Goal: Task Accomplishment & Management: Use online tool/utility

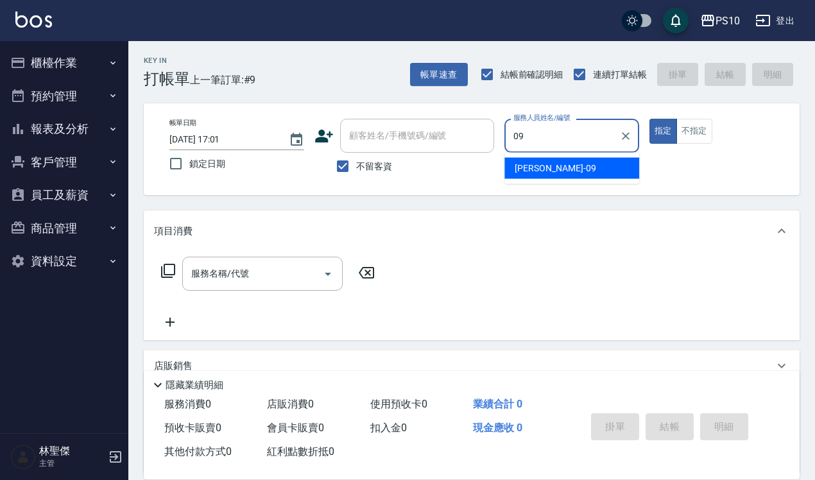
type input "[PERSON_NAME]-09"
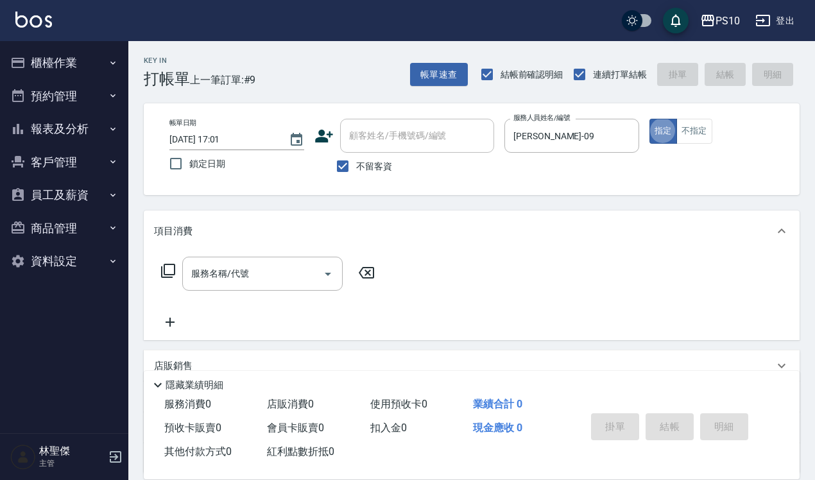
type button "true"
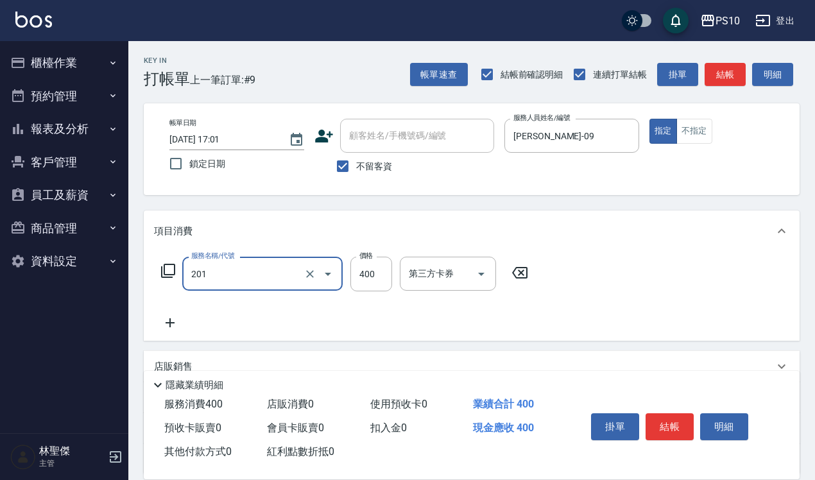
type input "剪髮(201)"
type input "200"
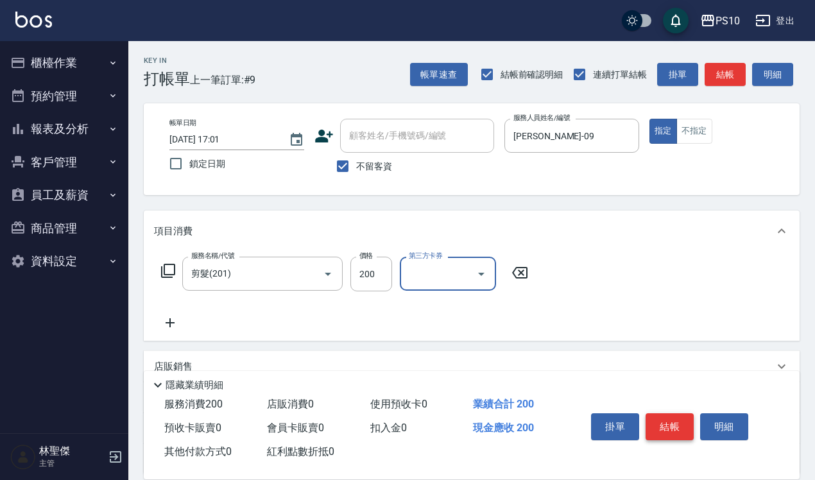
click at [661, 415] on button "結帳" at bounding box center [670, 427] width 48 height 27
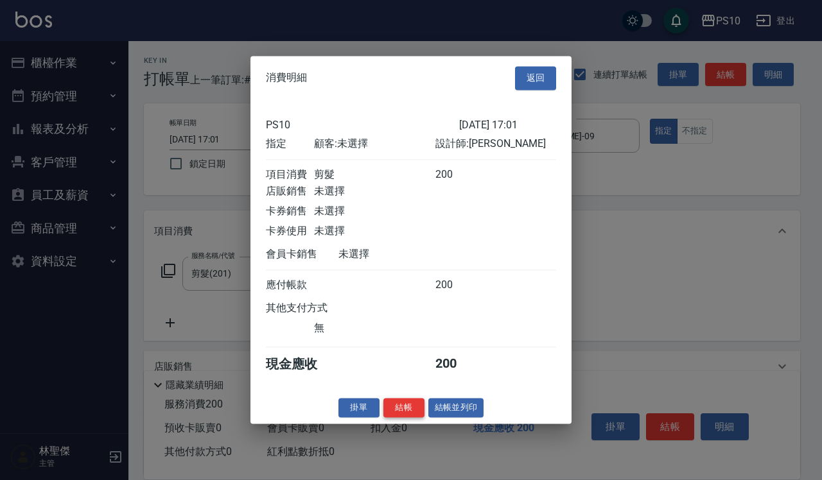
click at [401, 412] on button "結帳" at bounding box center [403, 408] width 41 height 20
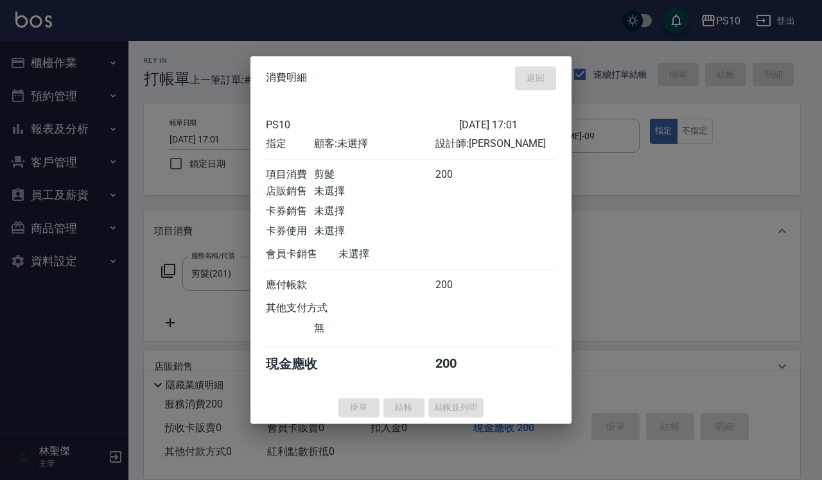
type input "[DATE] 19:02"
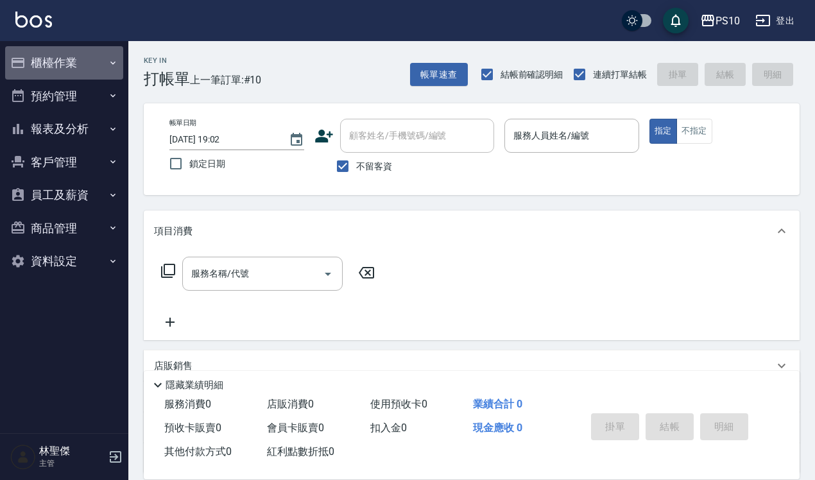
click at [61, 57] on button "櫃檯作業" at bounding box center [64, 62] width 118 height 33
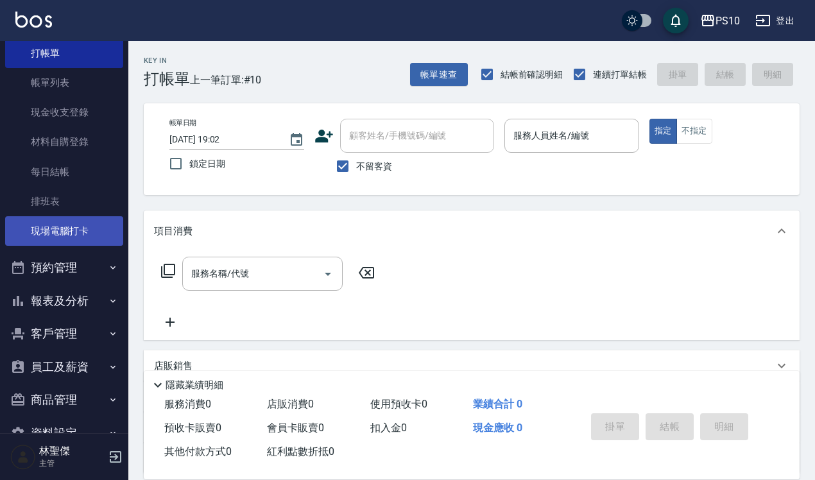
scroll to position [71, 0]
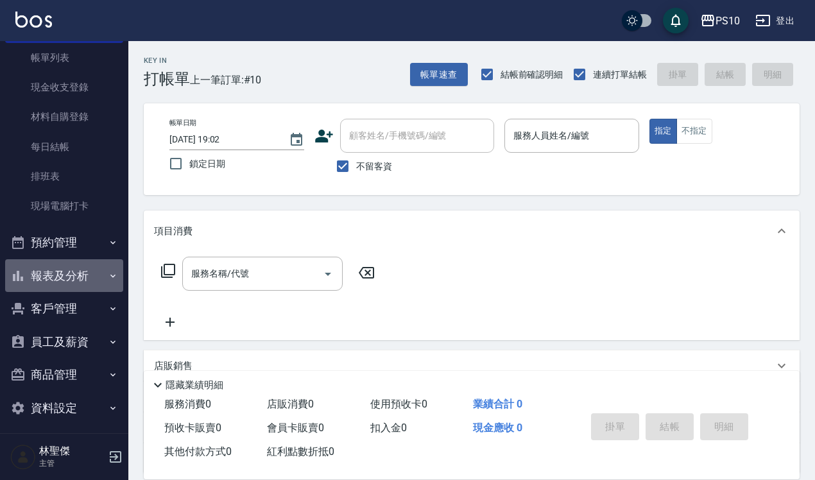
click at [80, 281] on button "報表及分析" at bounding box center [64, 275] width 118 height 33
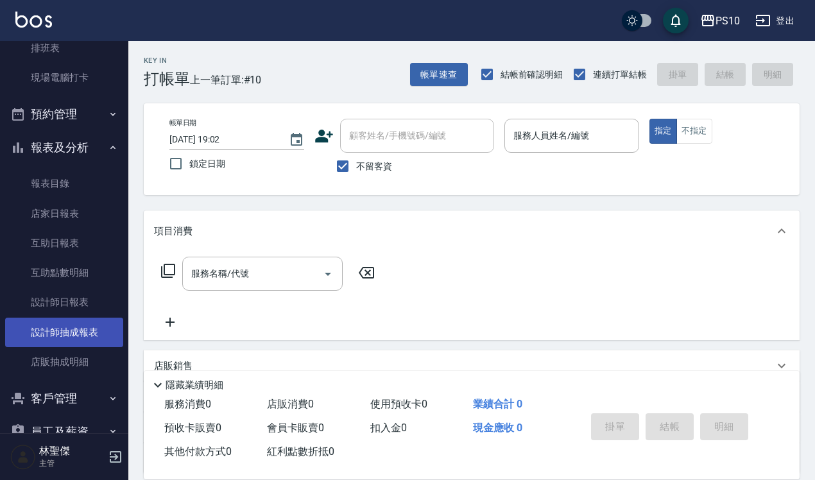
scroll to position [232, 0]
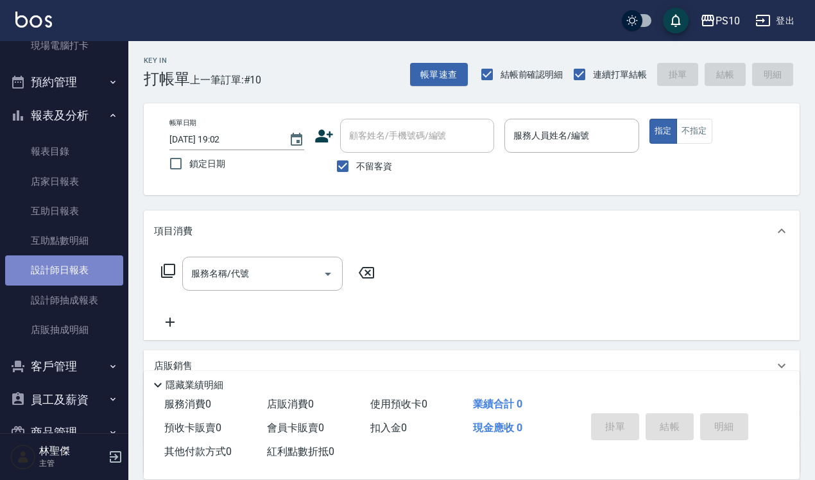
click at [67, 265] on link "設計師日報表" at bounding box center [64, 271] width 118 height 30
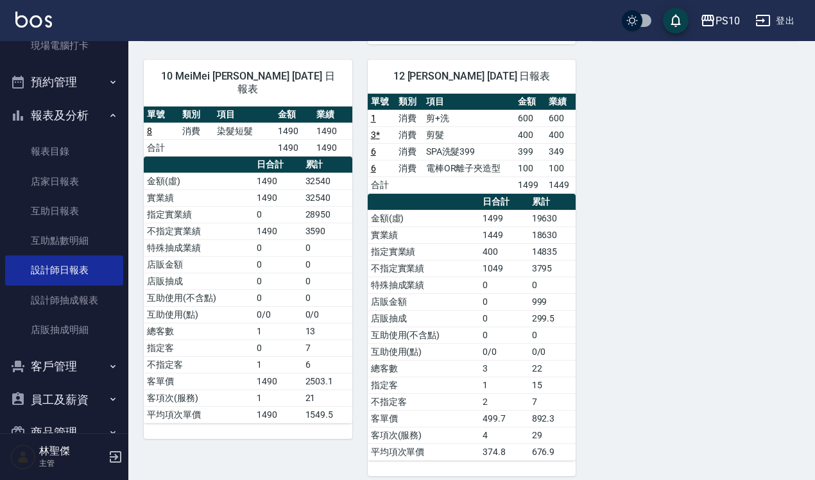
scroll to position [498, 0]
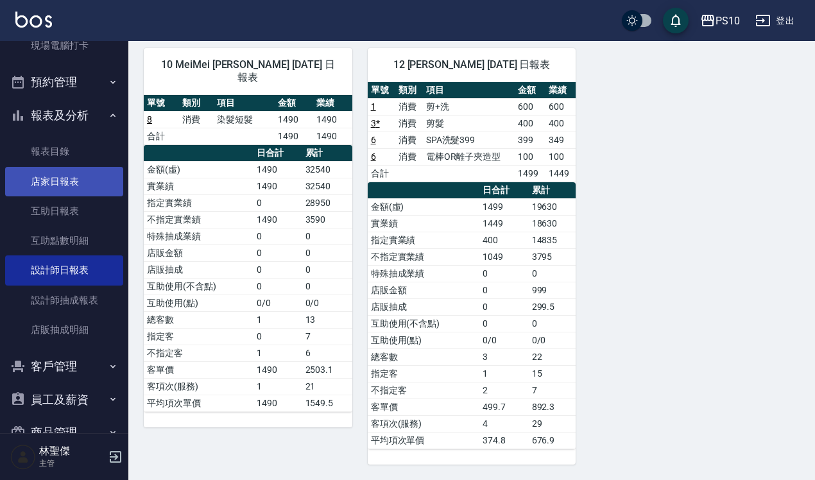
click at [87, 184] on link "店家日報表" at bounding box center [64, 182] width 118 height 30
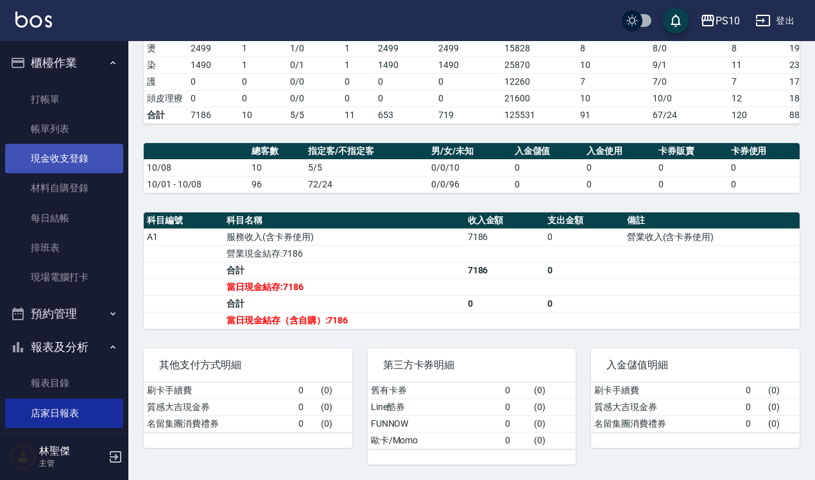
click at [81, 152] on link "現金收支登錄" at bounding box center [64, 159] width 118 height 30
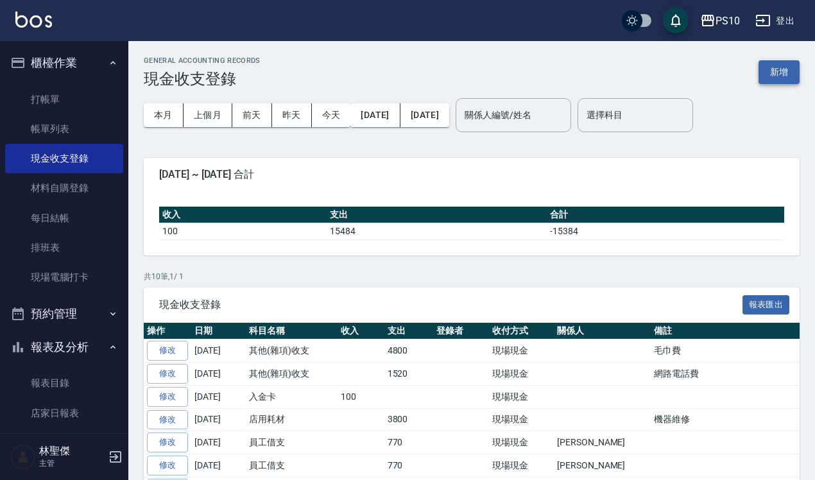
click at [791, 79] on button "新增" at bounding box center [779, 72] width 41 height 24
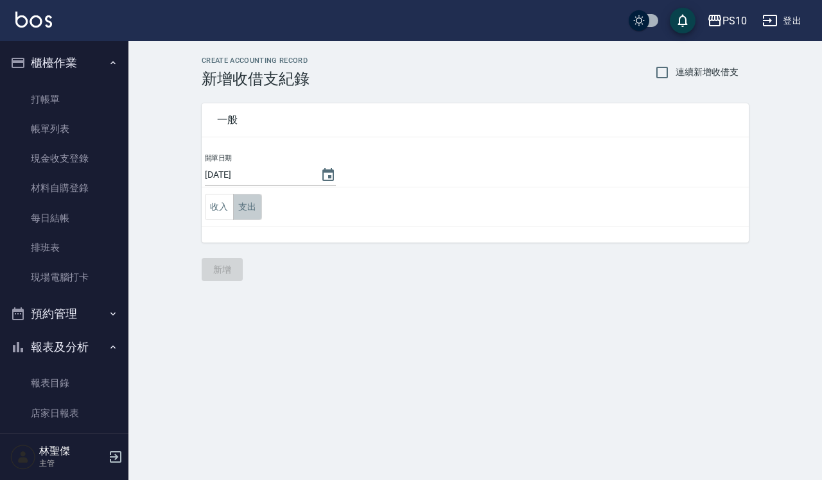
click at [248, 211] on button "支出" at bounding box center [247, 207] width 29 height 26
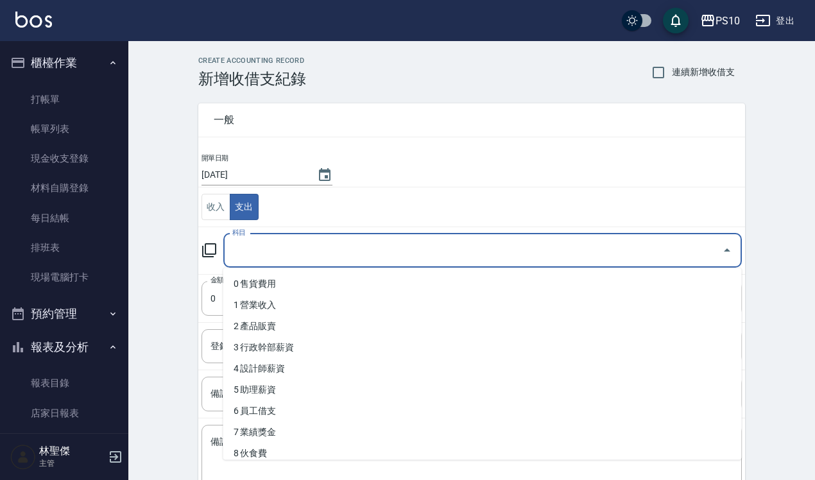
click at [283, 260] on input "科目" at bounding box center [473, 251] width 488 height 22
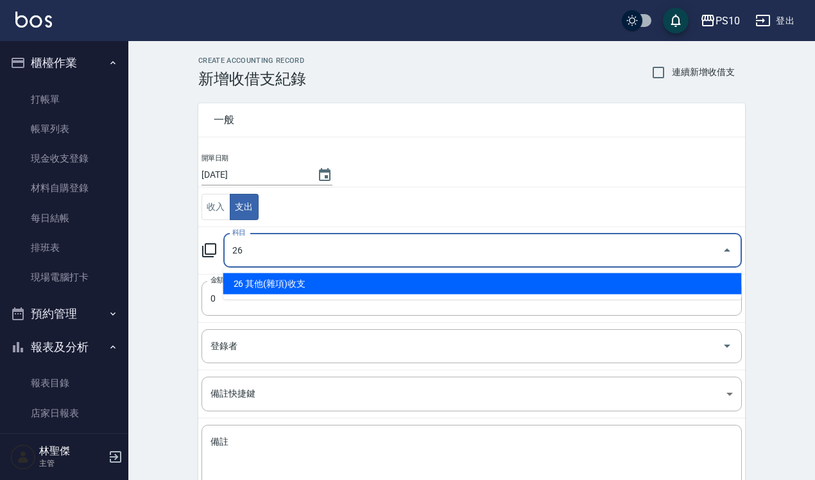
click at [325, 287] on li "26 其他(雜項)收支" at bounding box center [482, 284] width 519 height 21
type input "26 其他(雜項)收支"
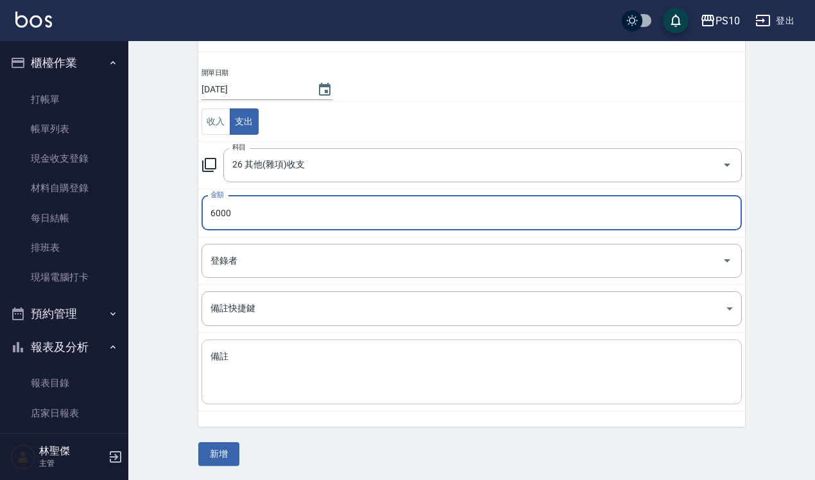
scroll to position [87, 0]
type input "6000"
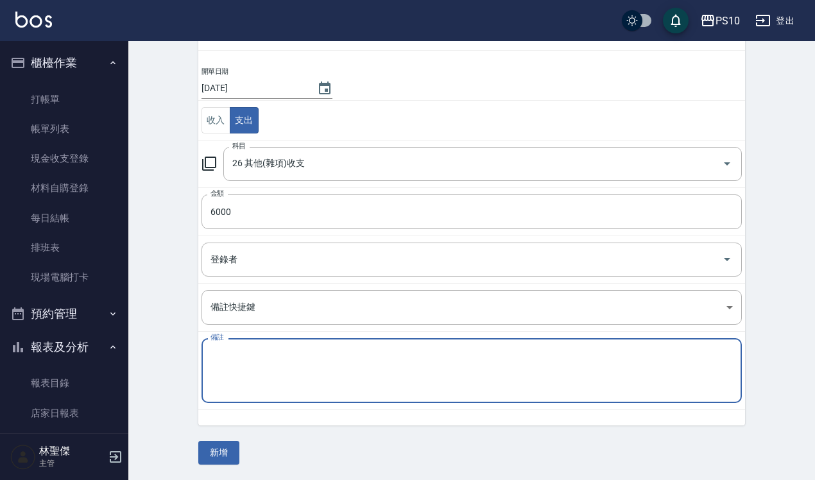
click at [342, 377] on textarea "備註" at bounding box center [472, 371] width 523 height 44
type textarea "5"
type textarea "中秋聚餐"
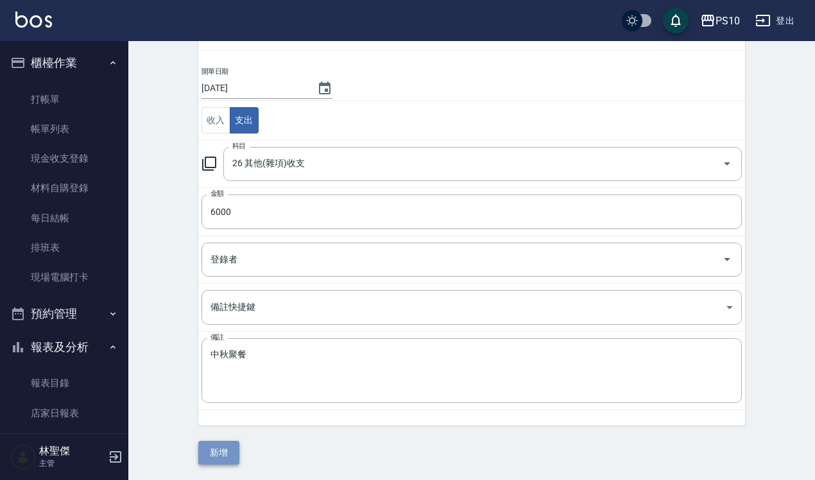
click at [222, 453] on button "新增" at bounding box center [218, 453] width 41 height 24
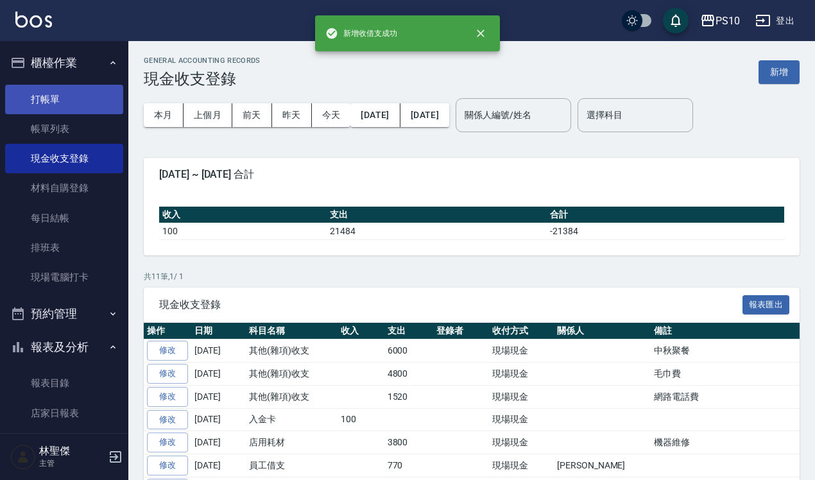
click at [95, 87] on link "打帳單" at bounding box center [64, 100] width 118 height 30
